Goal: Information Seeking & Learning: Learn about a topic

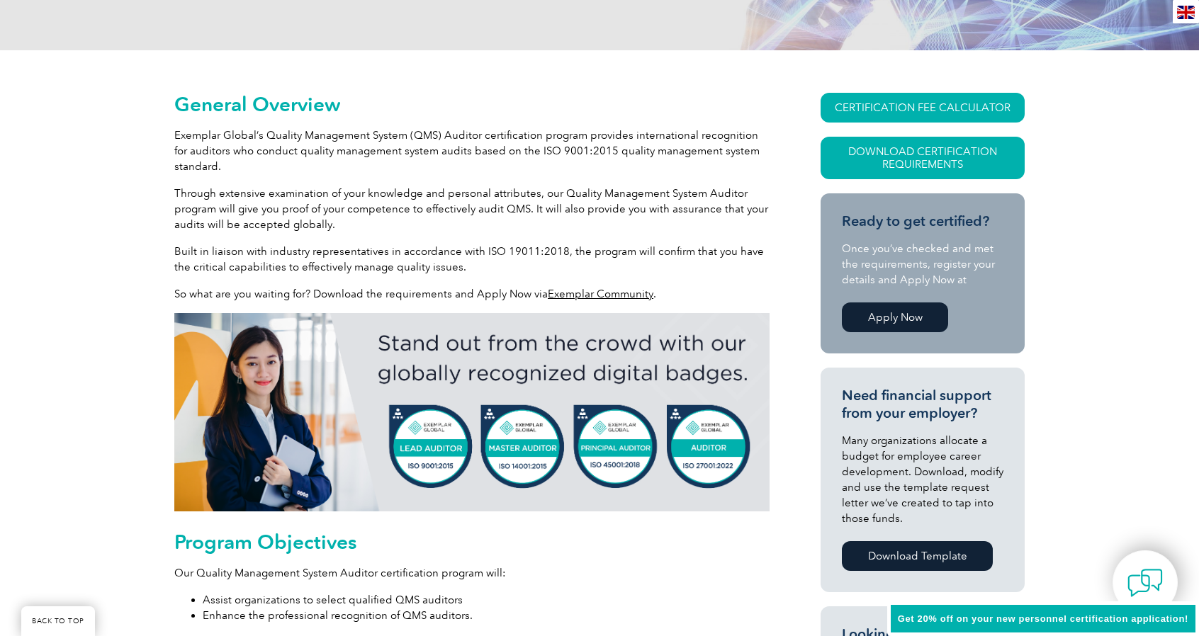
scroll to position [283, 0]
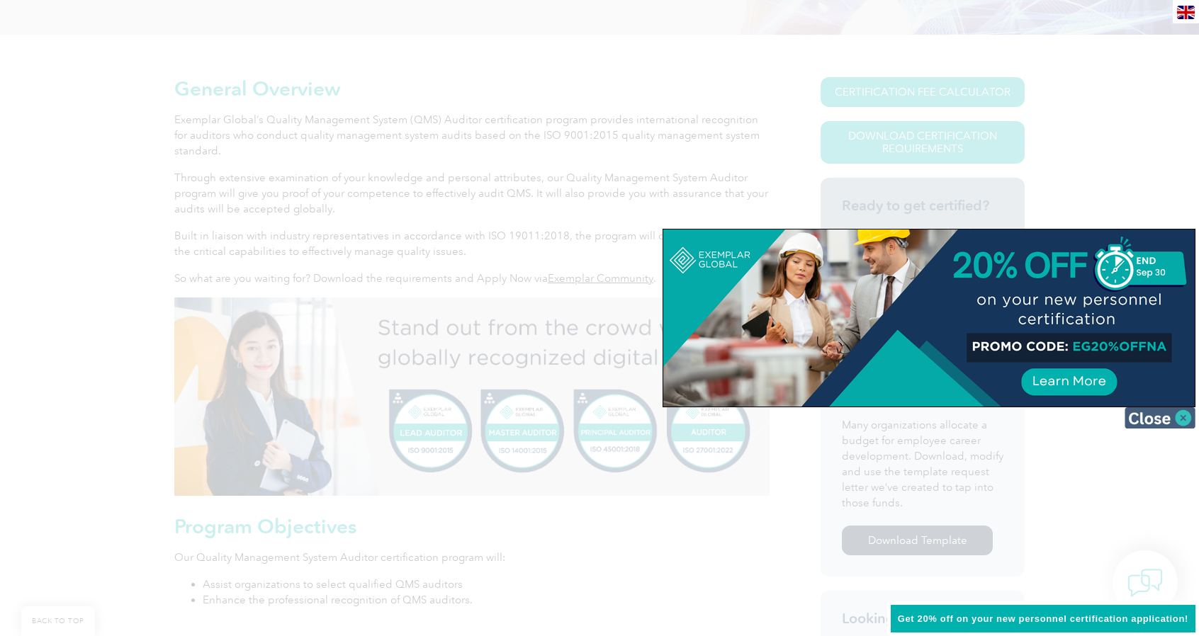
click at [1137, 420] on img at bounding box center [1160, 418] width 71 height 21
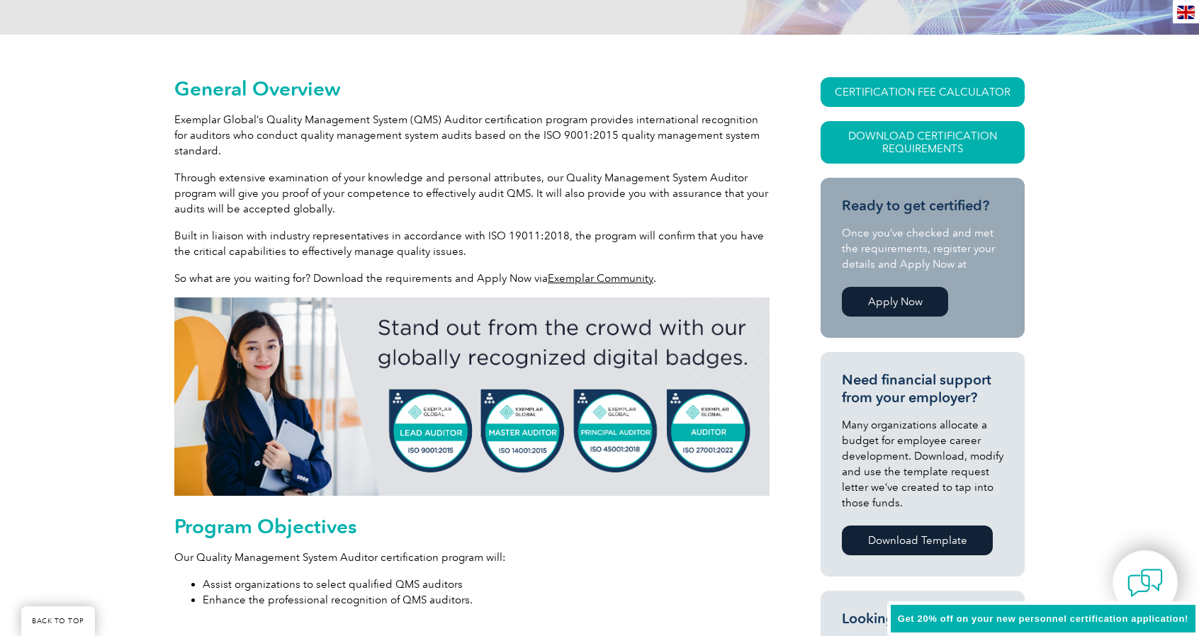
click at [907, 296] on link "Apply Now" at bounding box center [895, 302] width 106 height 30
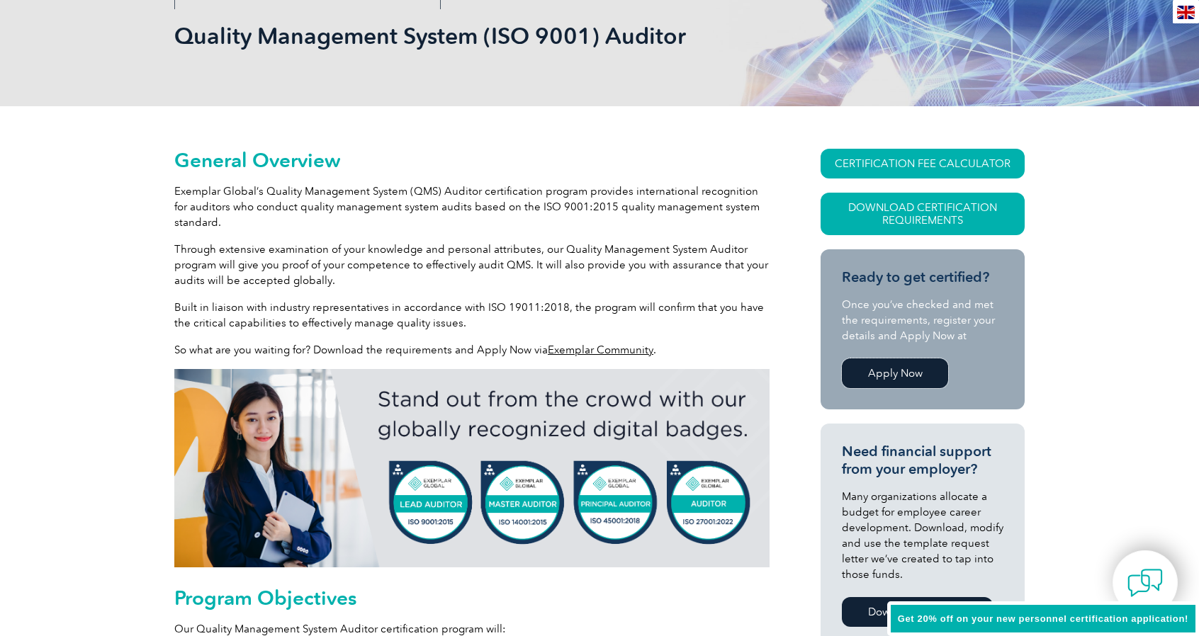
scroll to position [0, 0]
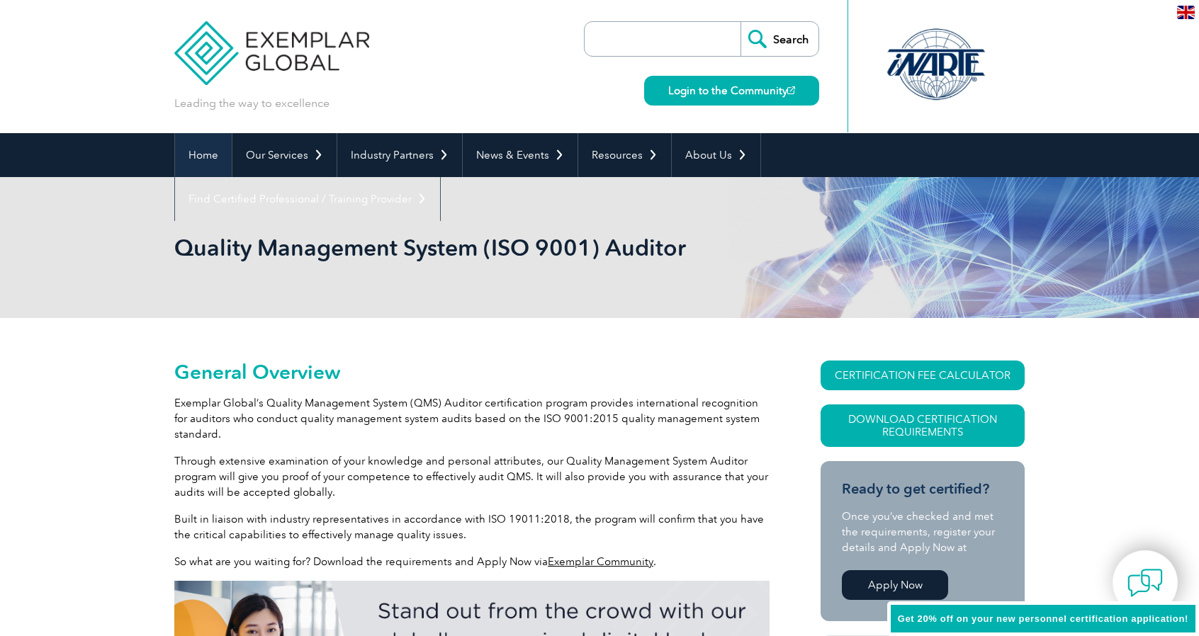
click at [206, 164] on link "Home" at bounding box center [203, 155] width 57 height 44
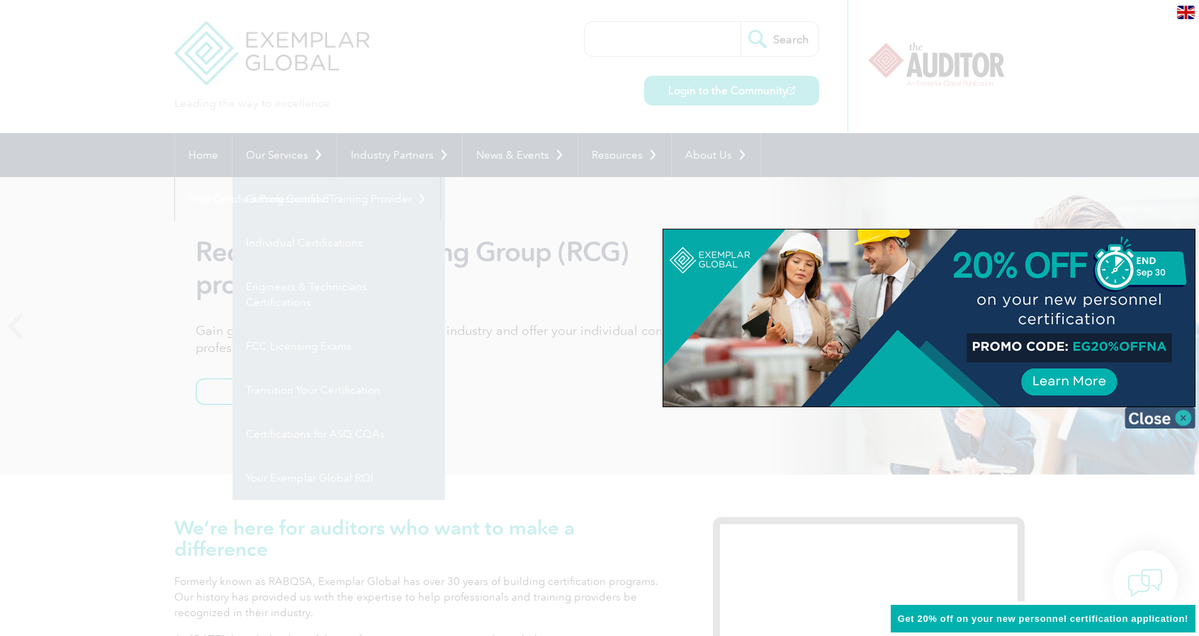
click at [1171, 418] on img at bounding box center [1160, 418] width 71 height 21
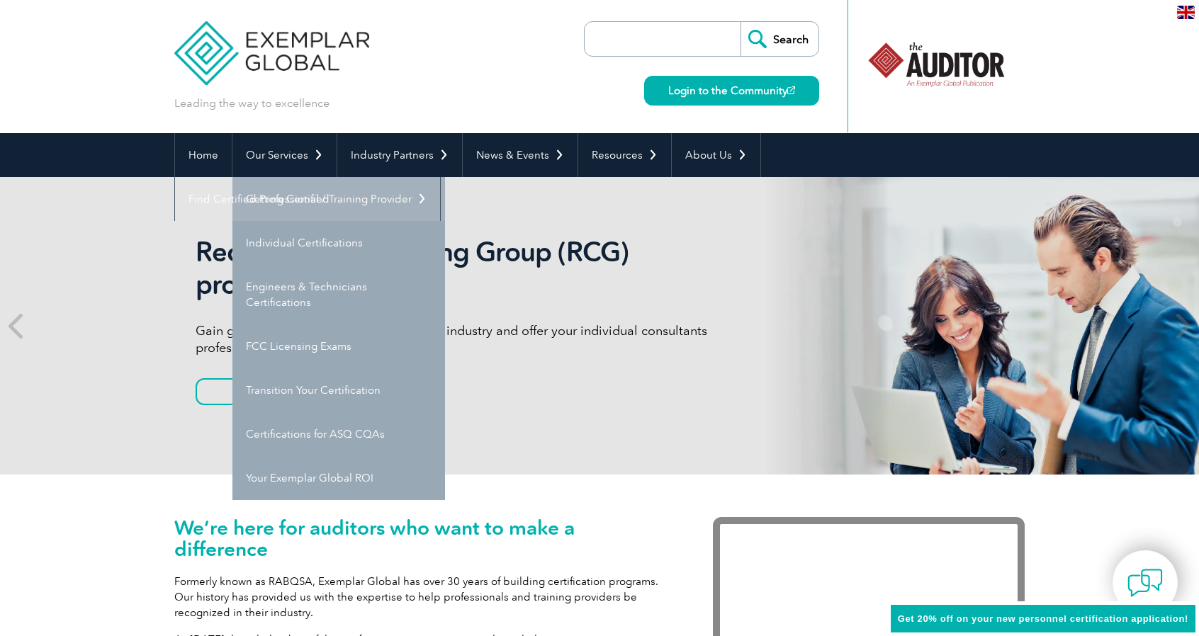
click at [284, 200] on link "Getting Certified" at bounding box center [338, 199] width 213 height 44
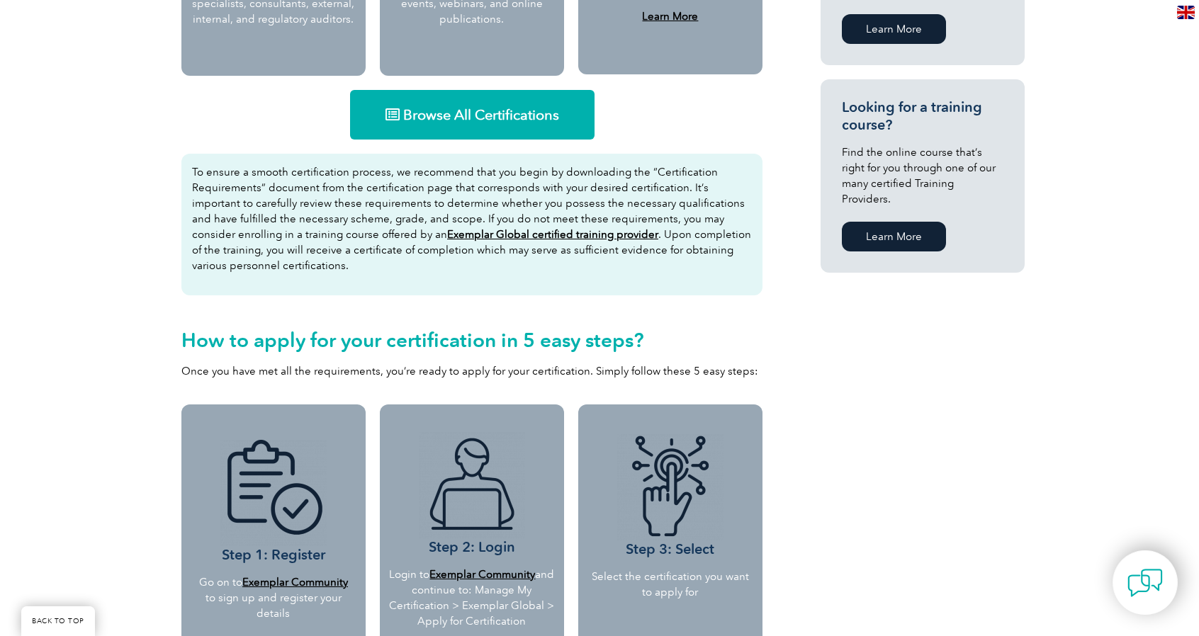
scroll to position [850, 0]
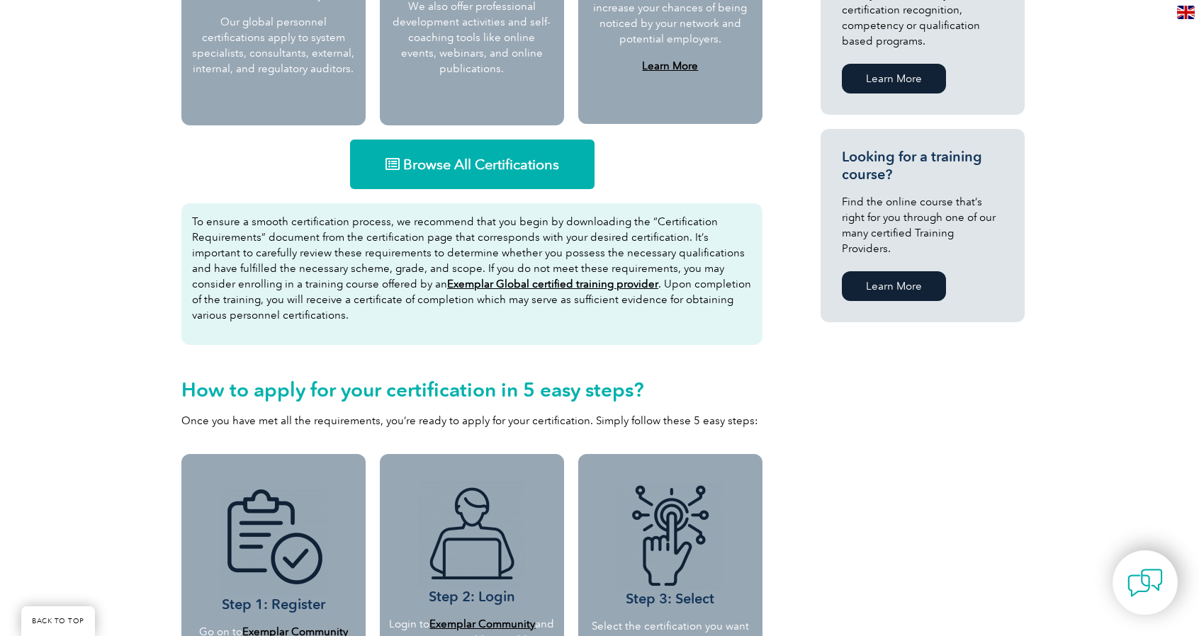
click at [405, 167] on span "Browse All Certifications" at bounding box center [481, 164] width 156 height 14
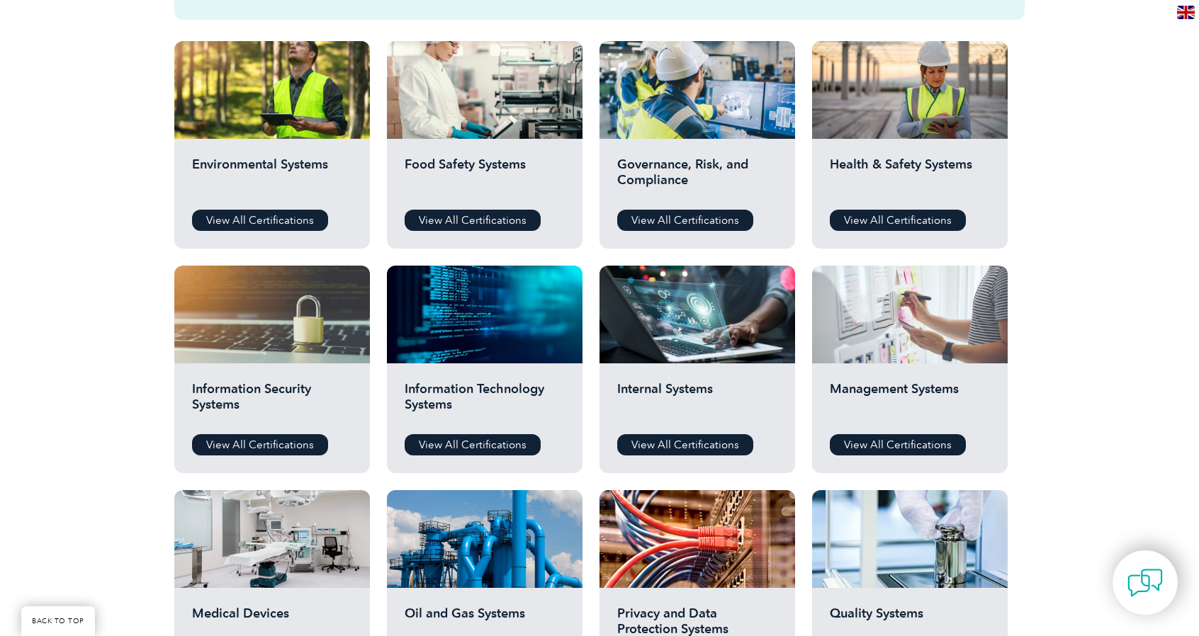
scroll to position [638, 0]
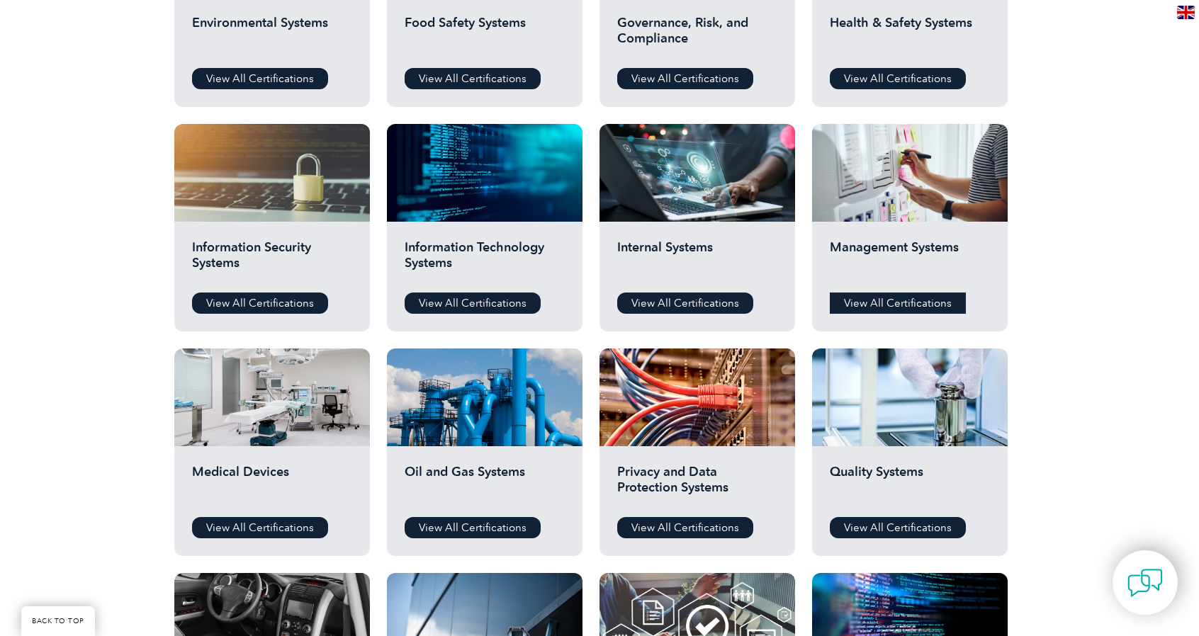
click at [867, 303] on link "View All Certifications" at bounding box center [898, 303] width 136 height 21
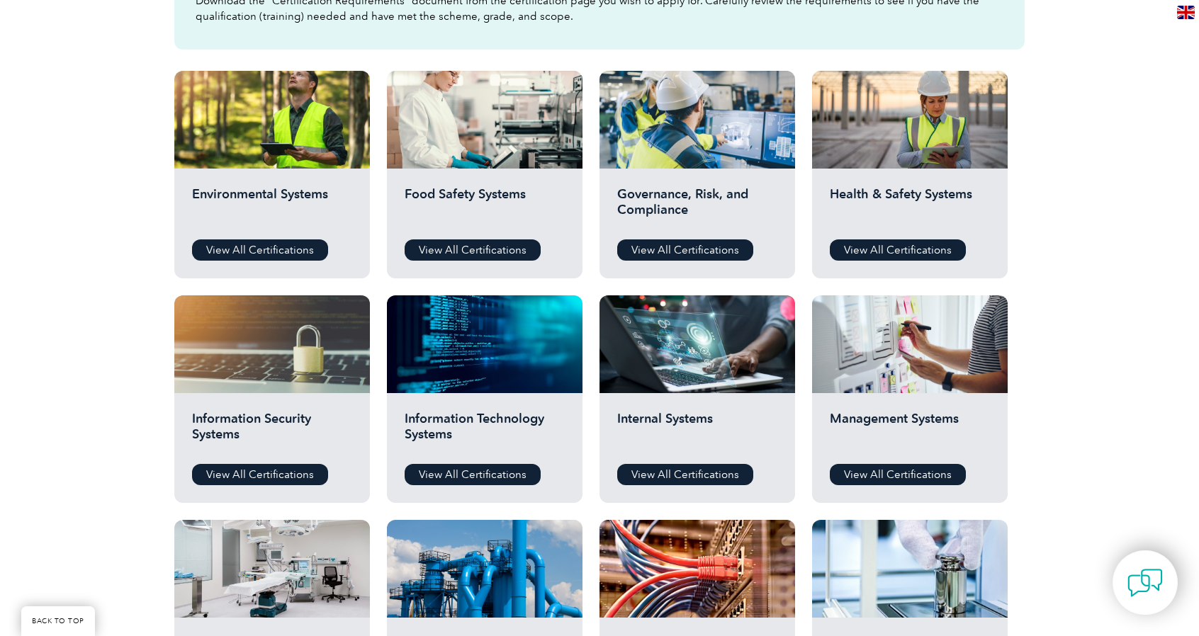
scroll to position [496, 0]
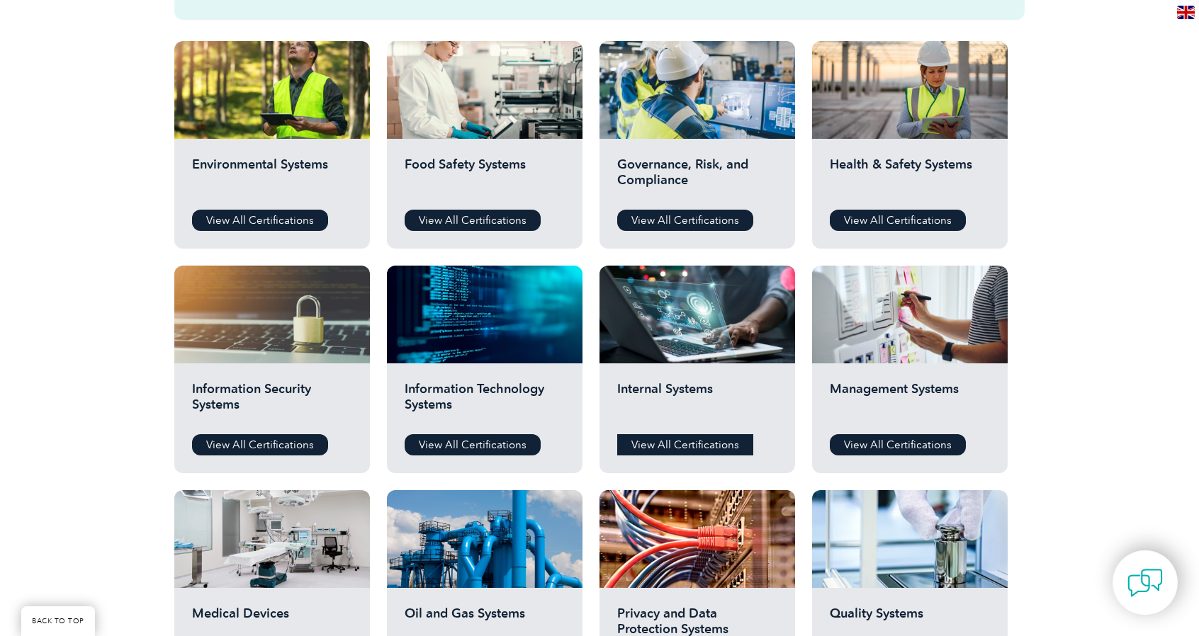
click at [695, 439] on link "View All Certifications" at bounding box center [685, 444] width 136 height 21
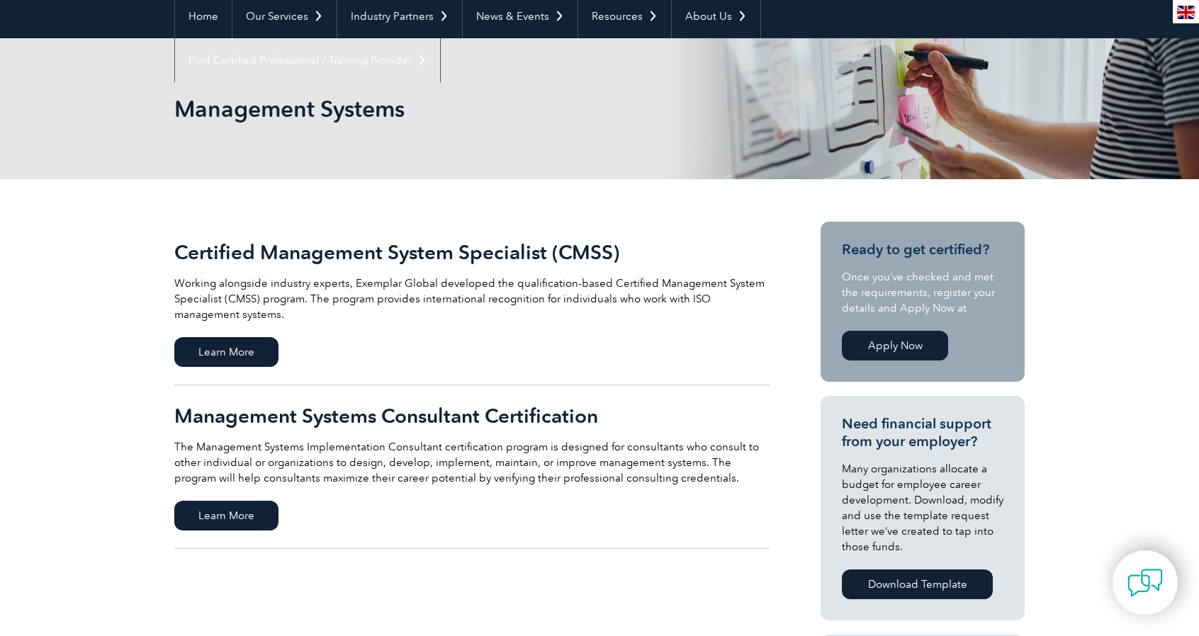
scroll to position [142, 0]
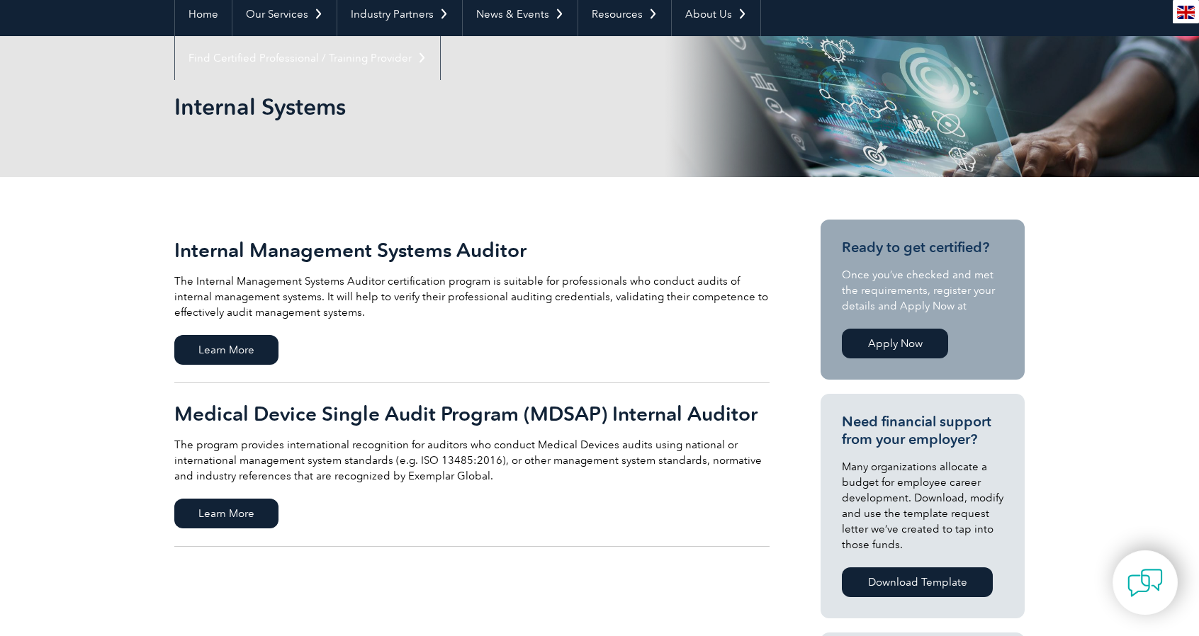
scroll to position [142, 0]
click at [420, 252] on h2 "Internal Management Systems Auditor" at bounding box center [471, 249] width 595 height 23
